Goal: Task Accomplishment & Management: Manage account settings

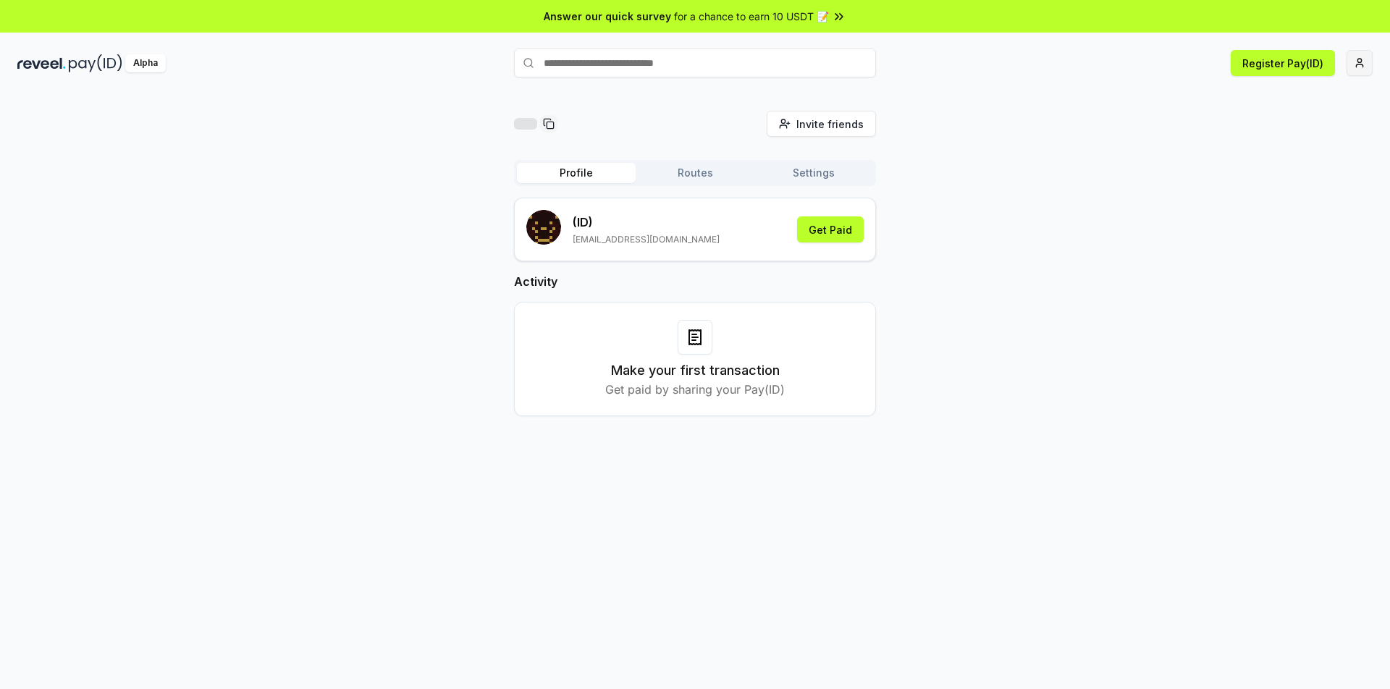
click at [1360, 67] on html "Answer our quick survey for a chance to earn 10 USDT 📝 Alpha Register Pay(ID) I…" at bounding box center [695, 344] width 1390 height 689
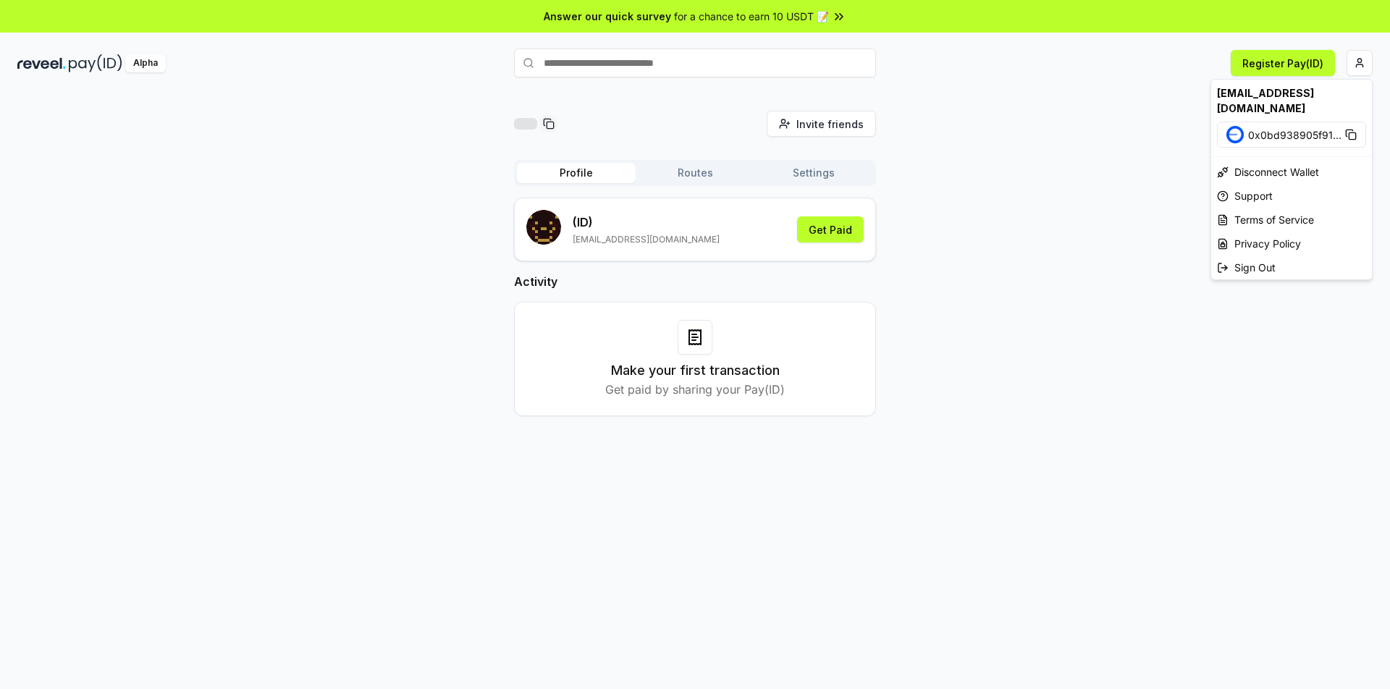
click at [1112, 102] on html "Answer our quick survey for a chance to earn 10 USDT 📝 Alpha Register Pay(ID) I…" at bounding box center [695, 344] width 1390 height 689
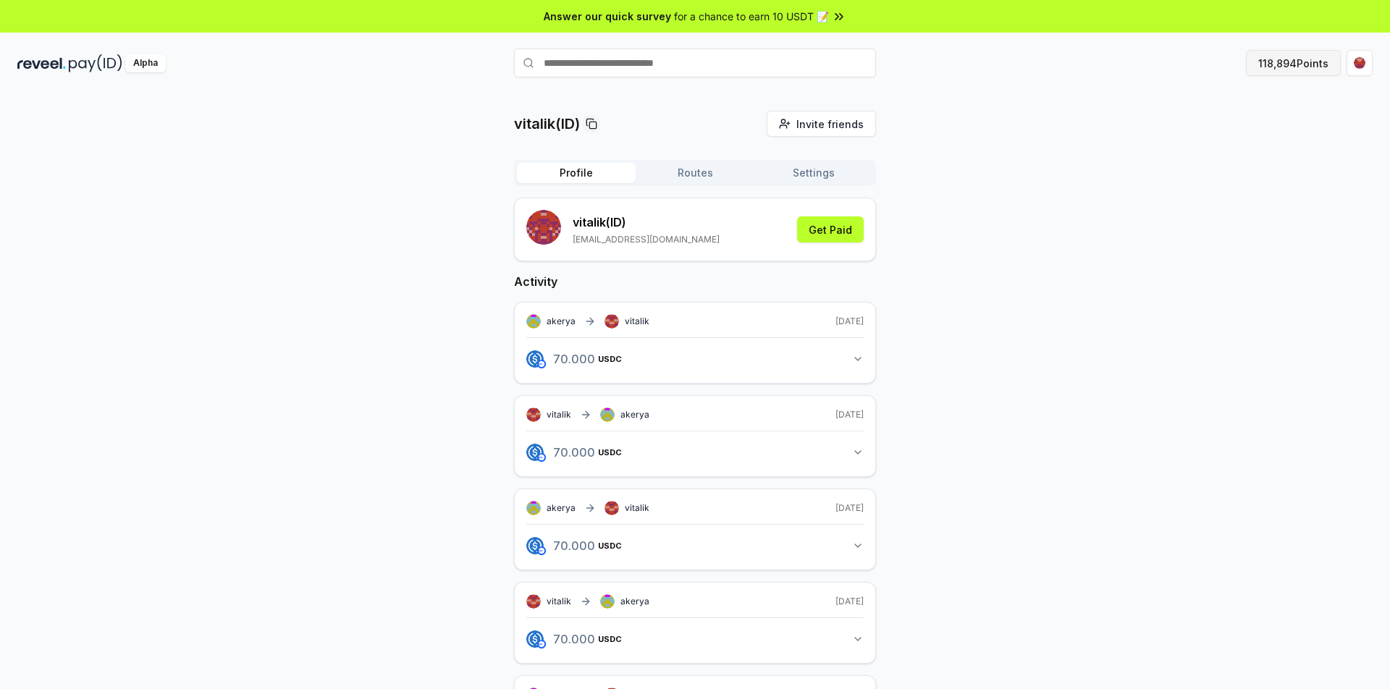
click at [1292, 65] on button "118,894 Points" at bounding box center [1293, 63] width 95 height 26
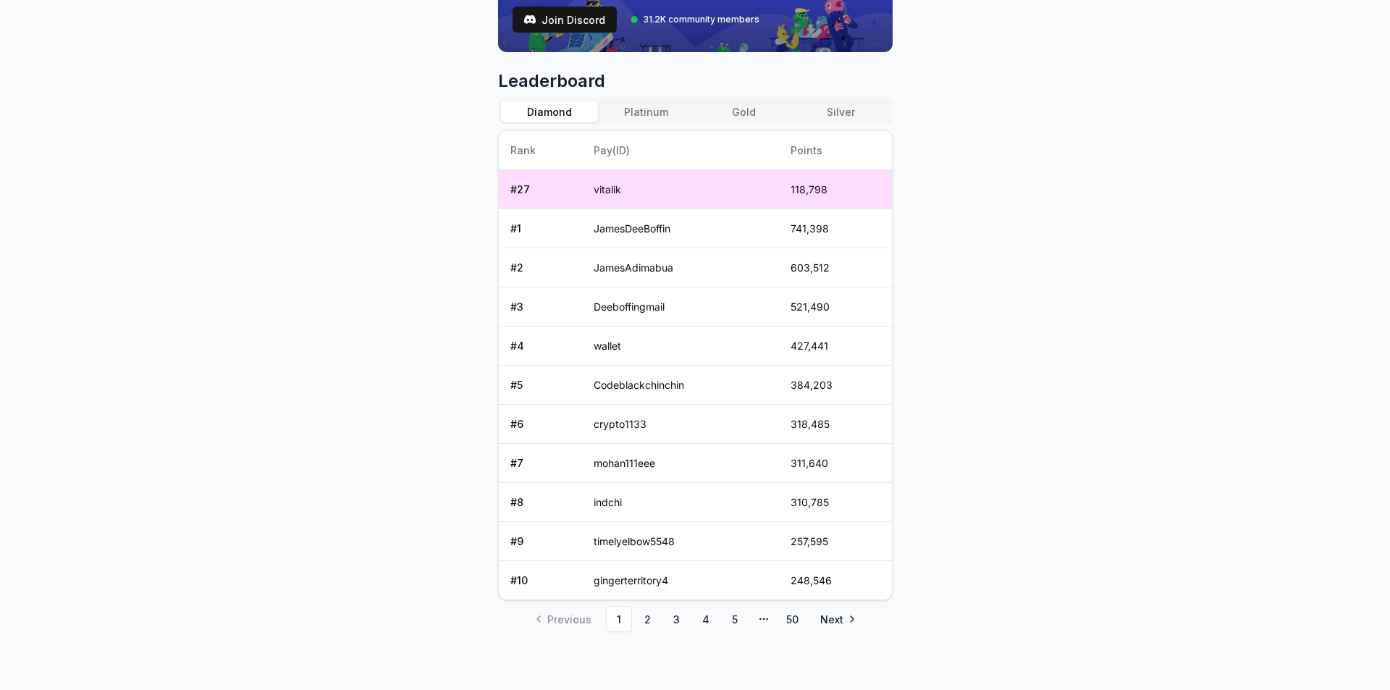
scroll to position [560, 0]
